Goal: Transaction & Acquisition: Purchase product/service

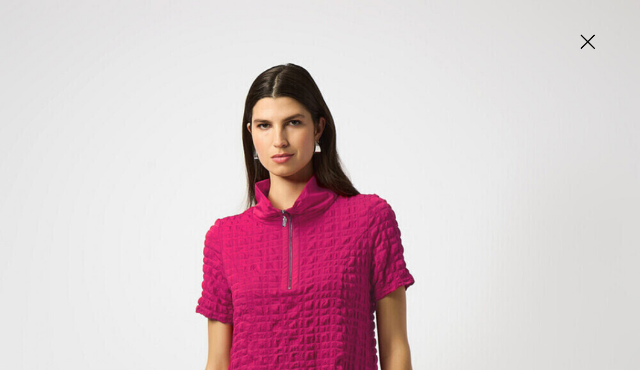
scroll to position [110, 0]
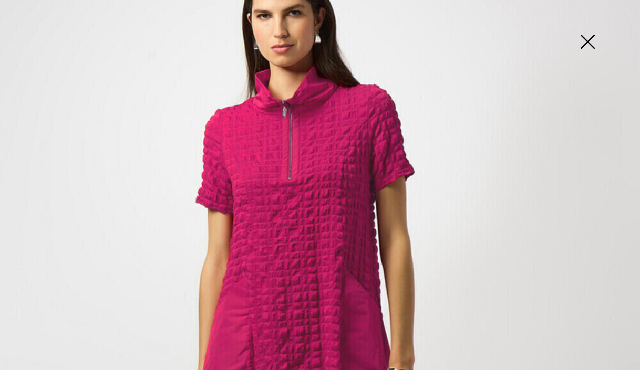
click at [588, 39] on img at bounding box center [587, 43] width 53 height 54
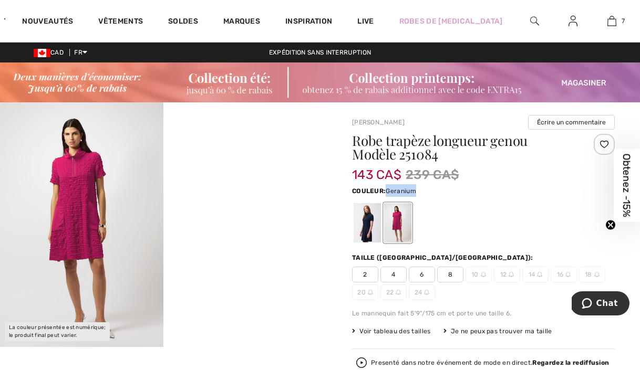
drag, startPoint x: 388, startPoint y: 192, endPoint x: 415, endPoint y: 194, distance: 26.9
click at [415, 194] on span "Geranium" at bounding box center [400, 190] width 30 height 7
click at [452, 148] on h1 "Robe trapèze longueur genou Modèle 251084" at bounding box center [461, 147] width 219 height 27
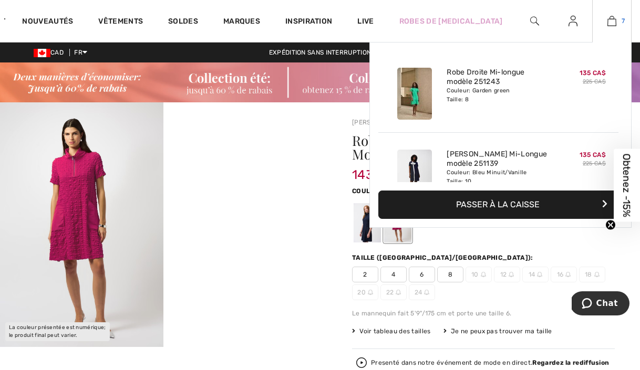
click at [612, 25] on img at bounding box center [611, 21] width 9 height 13
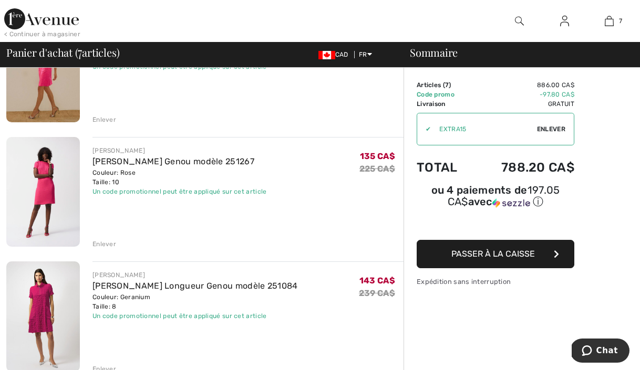
scroll to position [455, 0]
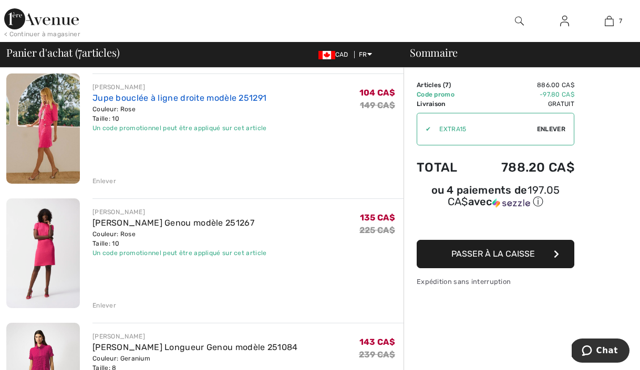
click at [142, 99] on link "Jupe bouclée à ligne droite modèle 251291" at bounding box center [179, 98] width 174 height 10
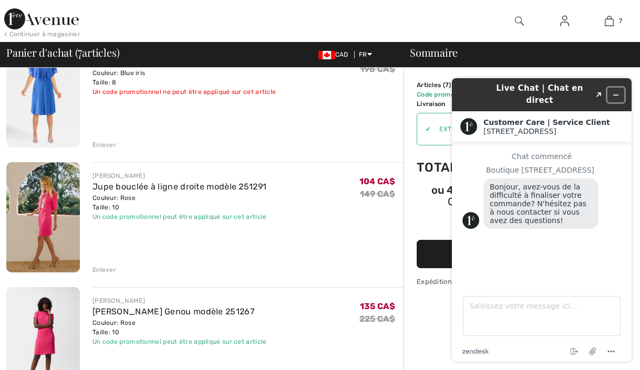
click at [617, 91] on icon "Réduire le widget" at bounding box center [615, 94] width 7 height 7
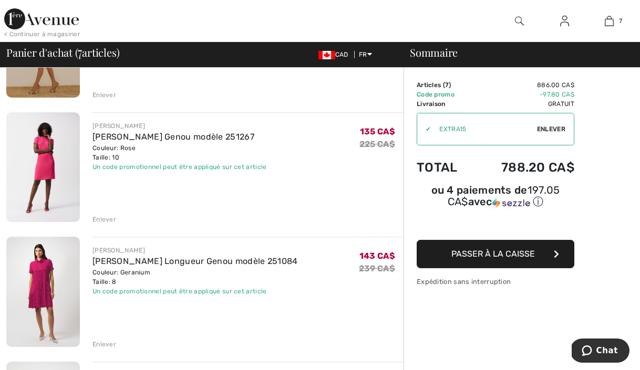
scroll to position [540, 0]
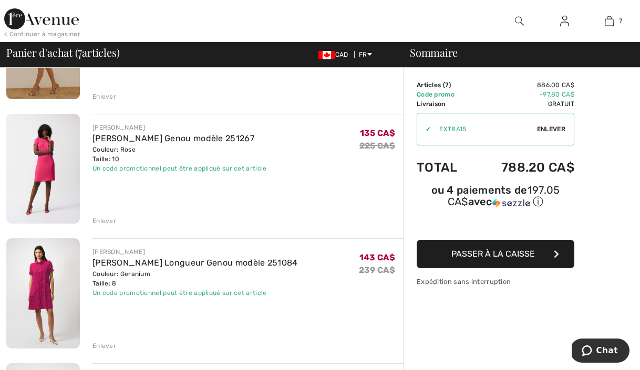
click at [114, 249] on div "[PERSON_NAME]" at bounding box center [194, 251] width 205 height 9
click at [44, 266] on img at bounding box center [43, 293] width 74 height 110
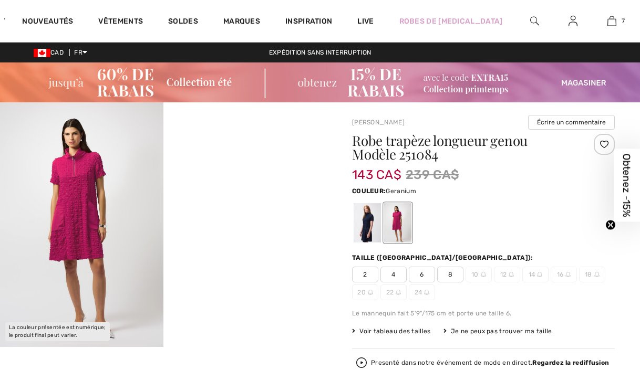
click at [372, 228] on div at bounding box center [366, 222] width 27 height 39
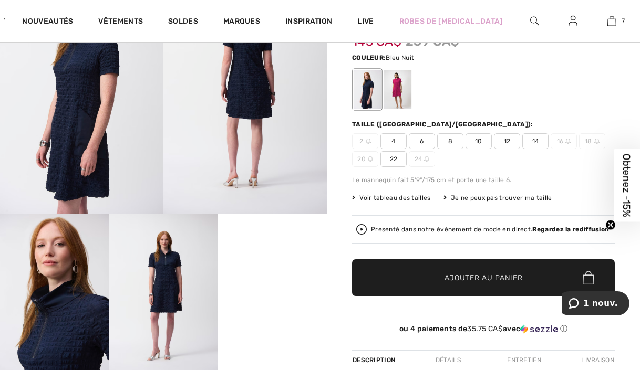
scroll to position [78, 0]
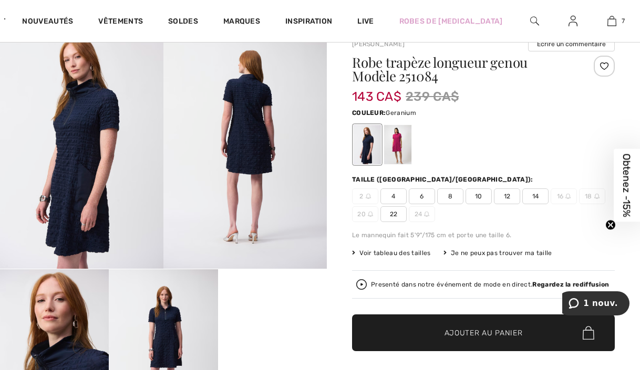
click at [386, 135] on div at bounding box center [397, 144] width 27 height 39
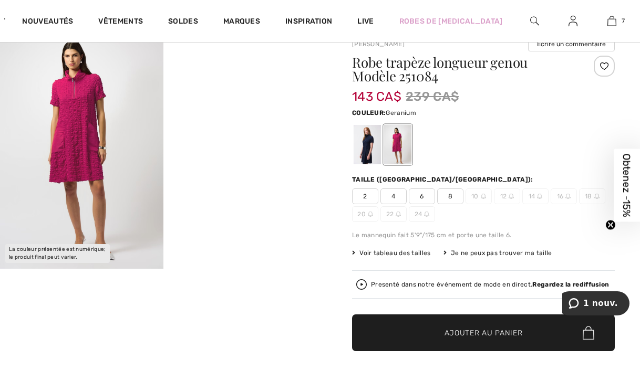
scroll to position [0, 0]
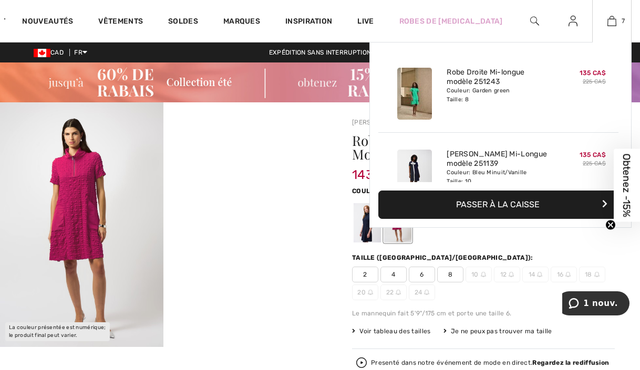
click at [616, 27] on div "7 Ajouté au panier Joseph Ribkoff Robe Droite Mi-longue Modèle 251243 135 CA$ 2…" at bounding box center [611, 21] width 39 height 42
click at [608, 21] on img at bounding box center [611, 21] width 9 height 13
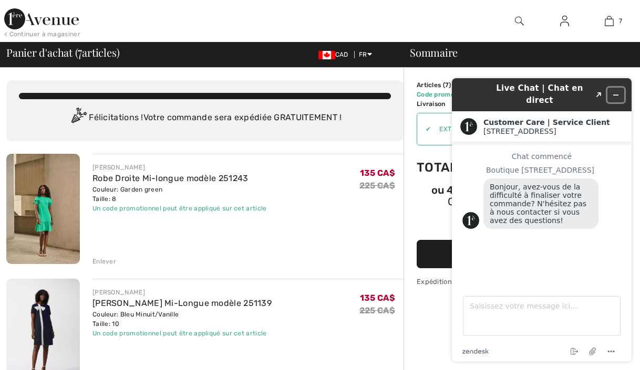
click at [612, 92] on icon "Réduire le widget" at bounding box center [615, 94] width 7 height 7
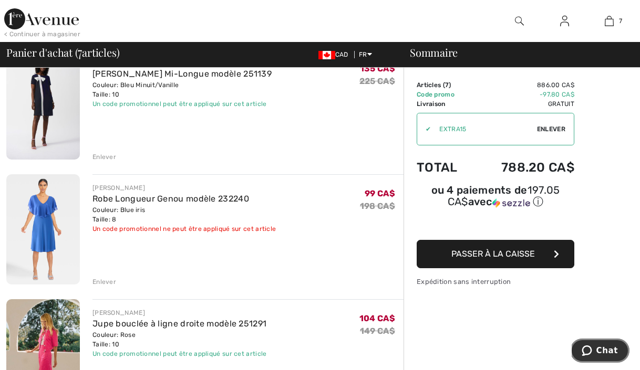
scroll to position [357, 0]
